Goal: Information Seeking & Learning: Learn about a topic

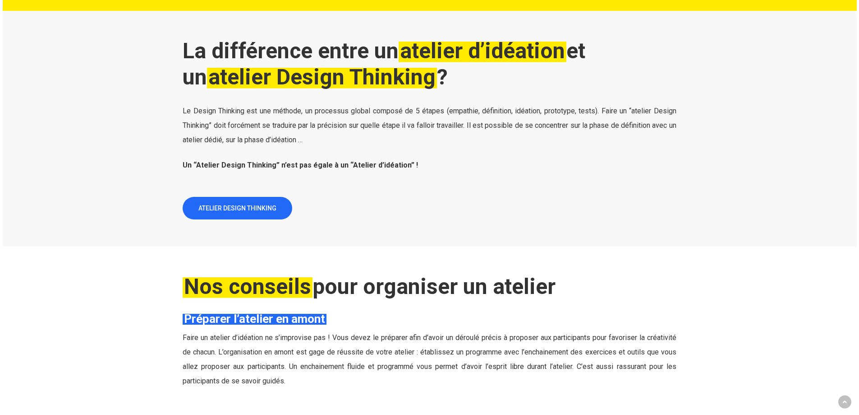
scroll to position [1218, 0]
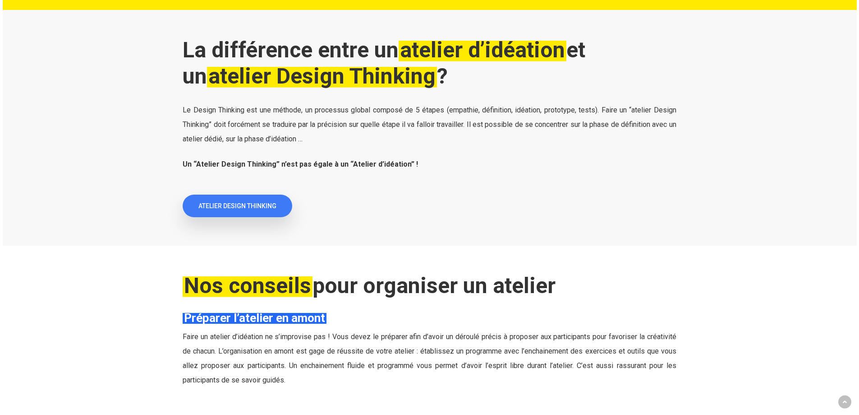
click at [240, 212] on link "ATELIER DESIGN THINKING" at bounding box center [238, 205] width 110 height 23
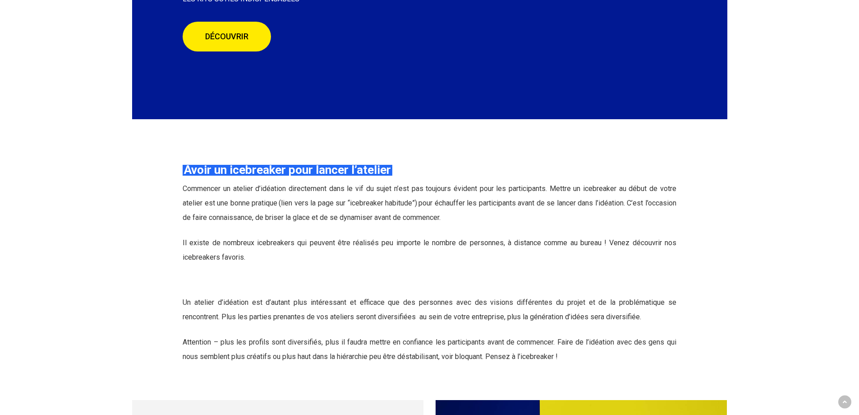
scroll to position [1804, 0]
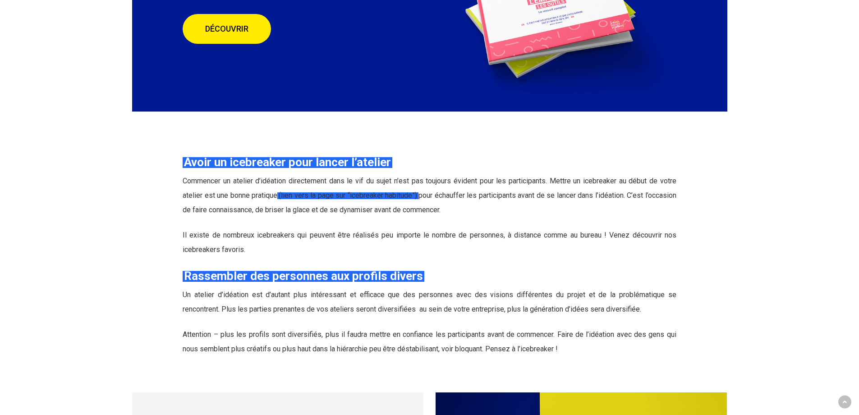
click at [276, 231] on span "Il existe de nombreux icebreakers qui peuvent être réalisés peu importe le nomb…" at bounding box center [430, 242] width 494 height 23
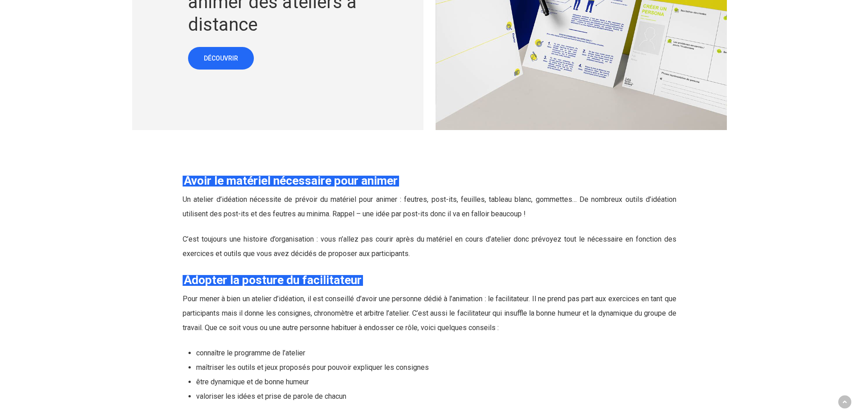
scroll to position [2346, 0]
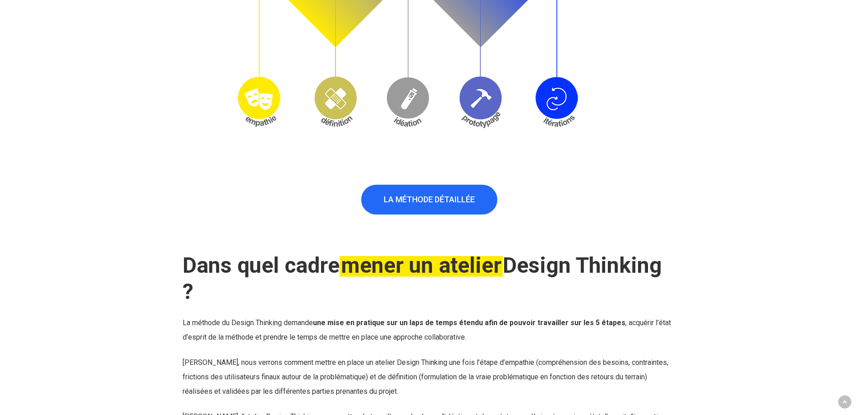
scroll to position [902, 0]
